Goal: Check status: Check status

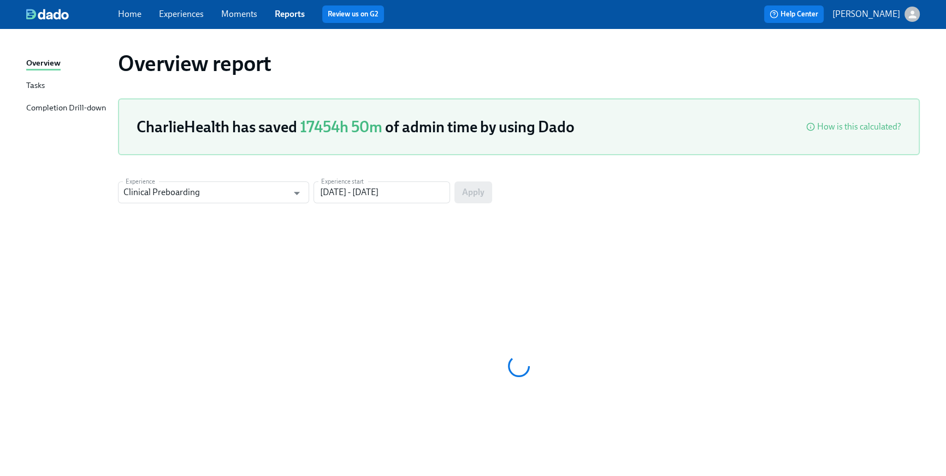
click at [140, 19] on link "Home" at bounding box center [129, 14] width 23 height 10
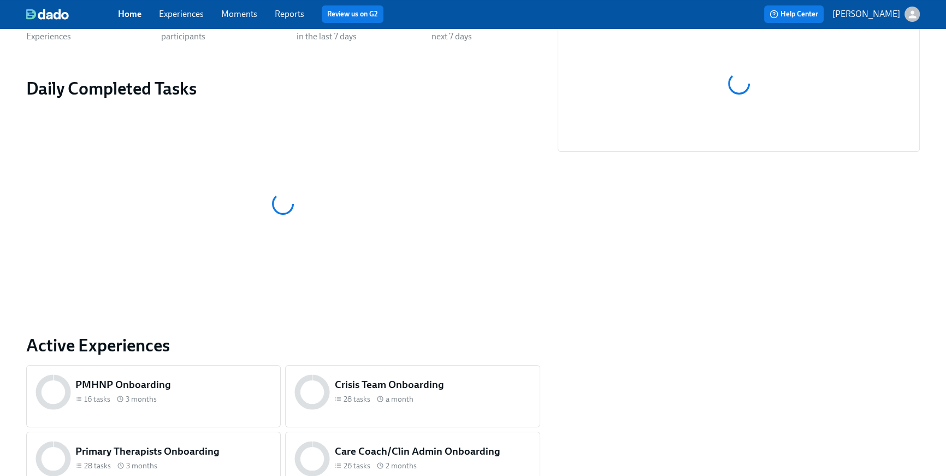
scroll to position [524, 0]
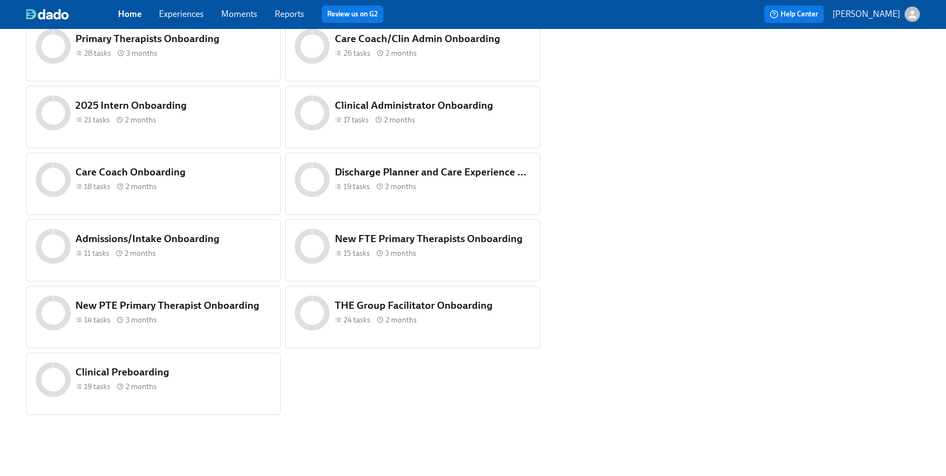
click at [191, 244] on h5 "Admissions/Intake Onboarding" at bounding box center [173, 239] width 196 height 14
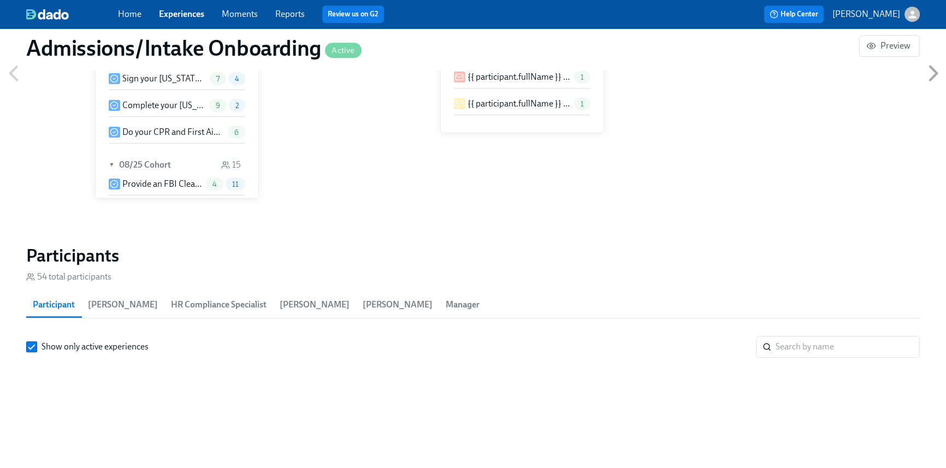
scroll to position [0, 4960]
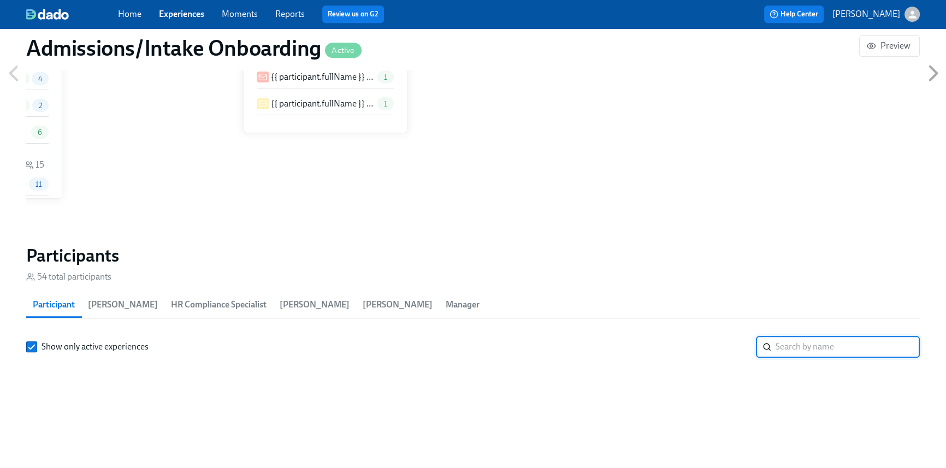
click at [858, 340] on input "search" at bounding box center [847, 347] width 144 height 22
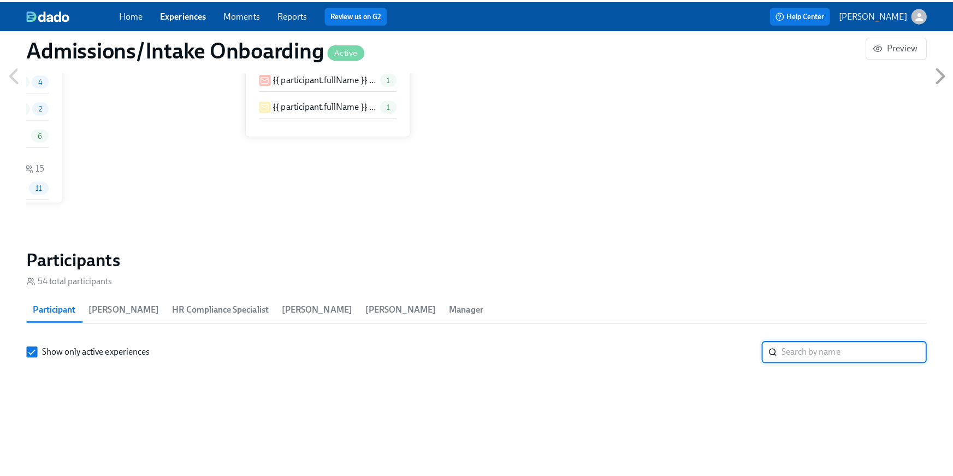
scroll to position [0, 4965]
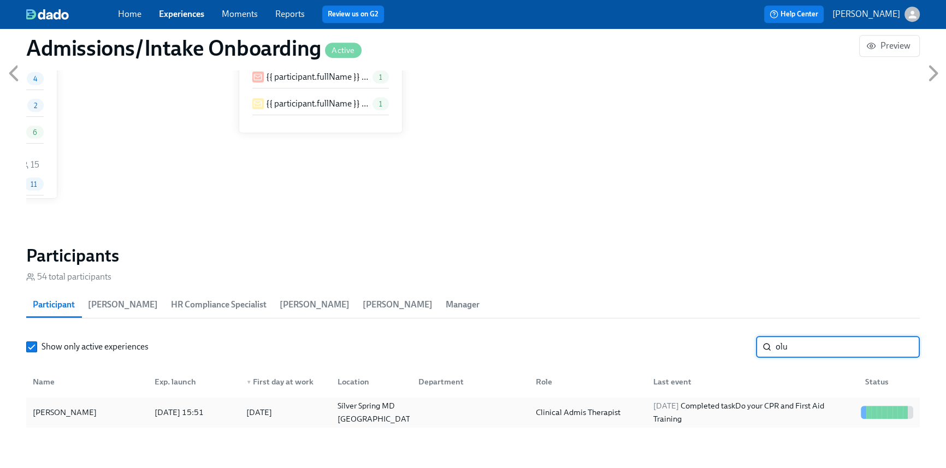
type input "olu"
click at [749, 405] on div "[DATE] Completed task Do your CPR and First Aid Training" at bounding box center [753, 412] width 208 height 26
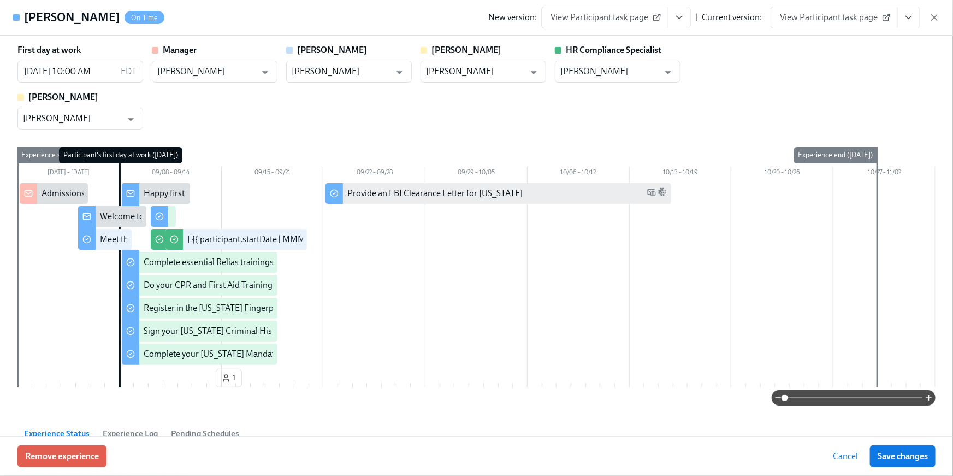
click at [836, 22] on span "View Participant task page" at bounding box center [834, 17] width 109 height 11
